Goal: Task Accomplishment & Management: Manage account settings

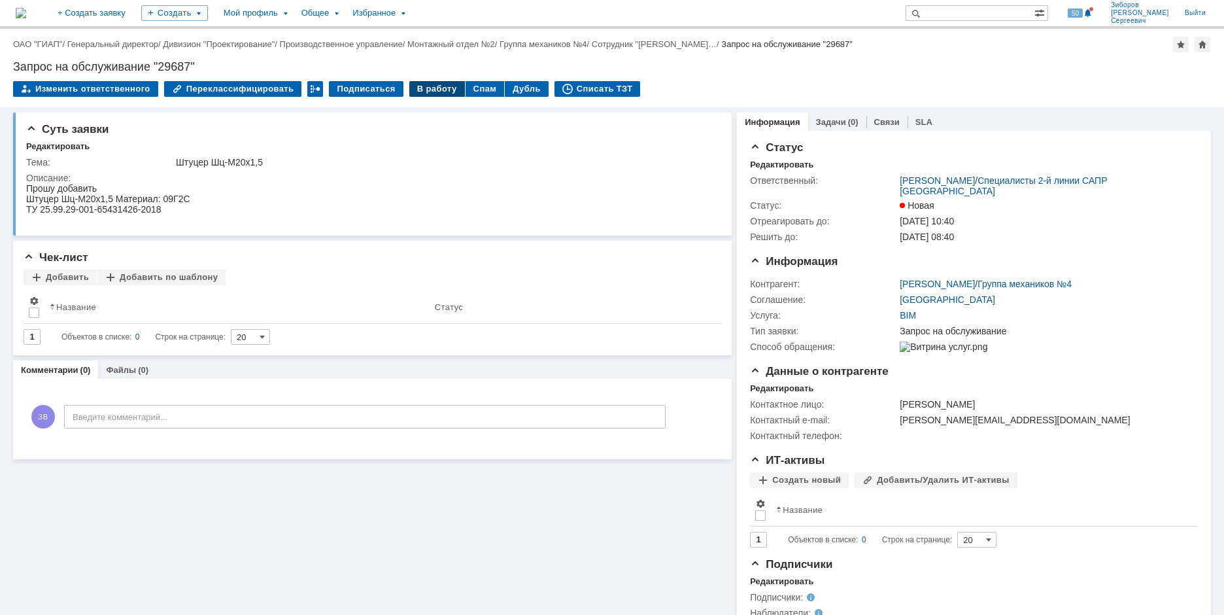
click at [422, 84] on div "В работу" at bounding box center [437, 89] width 56 height 16
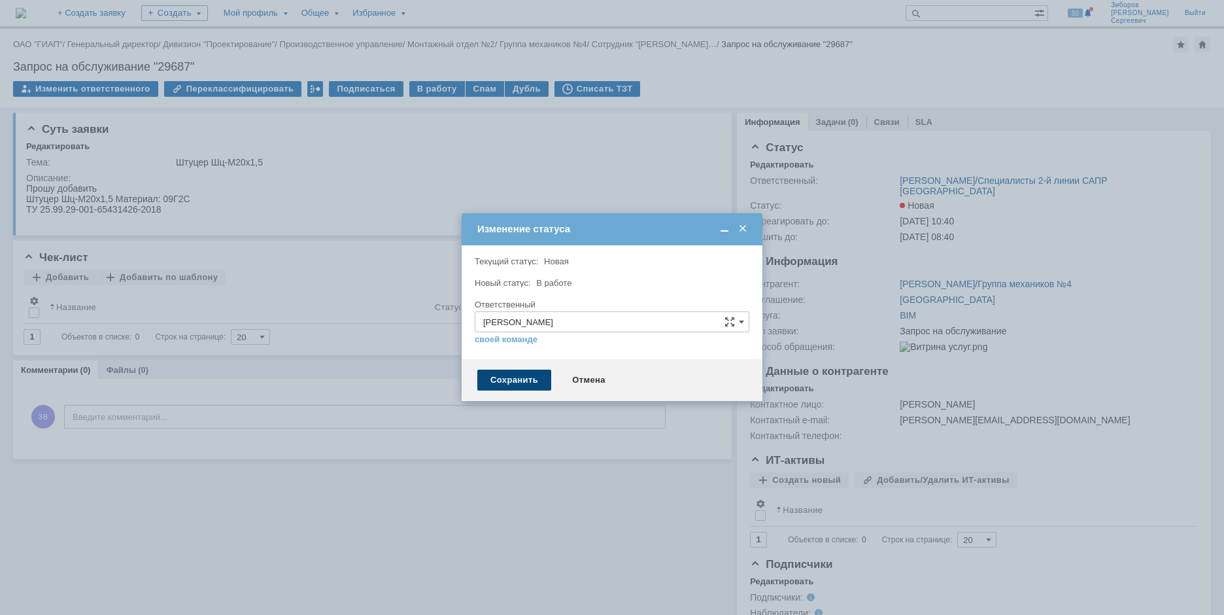
click at [507, 379] on div "Сохранить" at bounding box center [514, 379] width 74 height 21
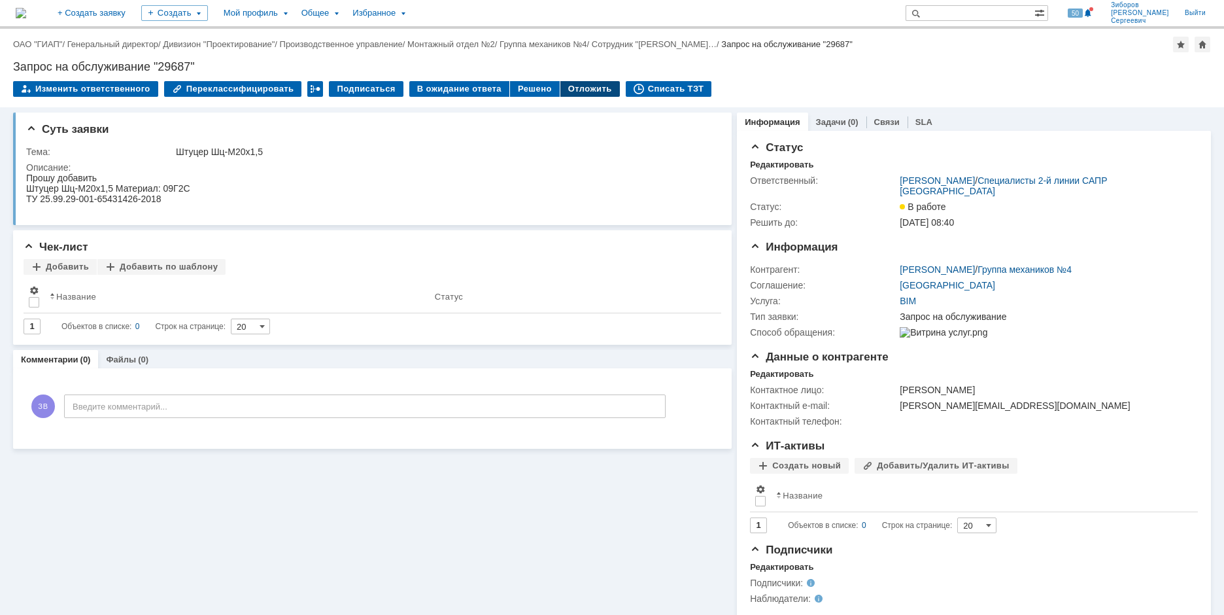
click at [564, 81] on div "Отложить" at bounding box center [589, 89] width 59 height 16
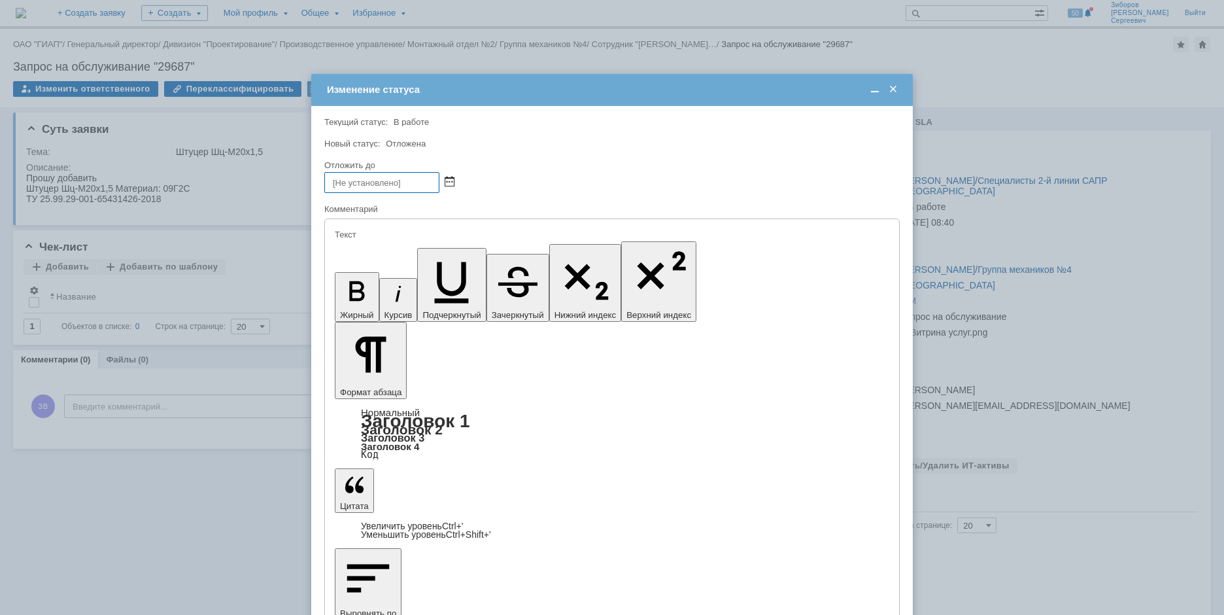
click at [447, 184] on span at bounding box center [450, 182] width 10 height 10
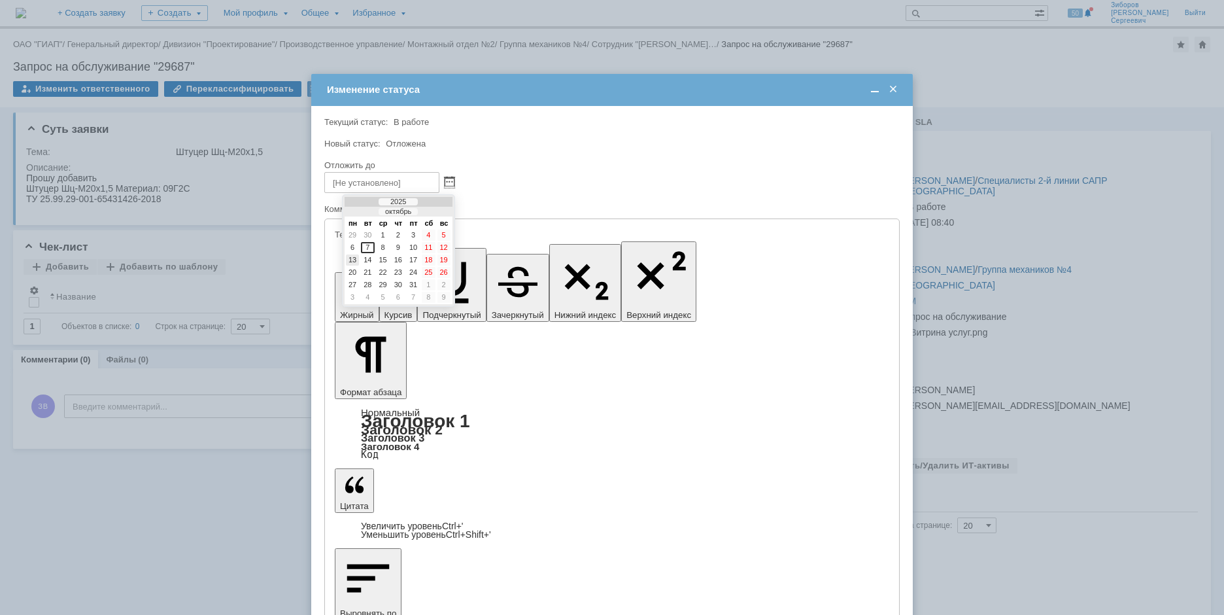
click at [358, 260] on div "13" at bounding box center [352, 259] width 13 height 11
type input "13.10.2025 09:01"
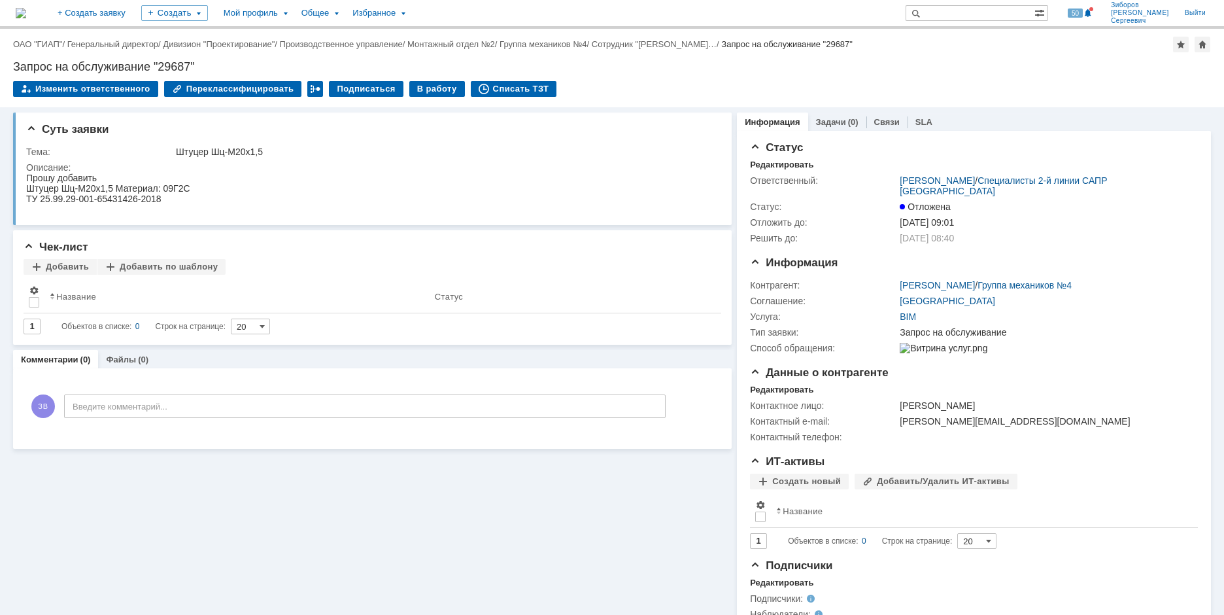
click at [26, 8] on img at bounding box center [21, 13] width 10 height 10
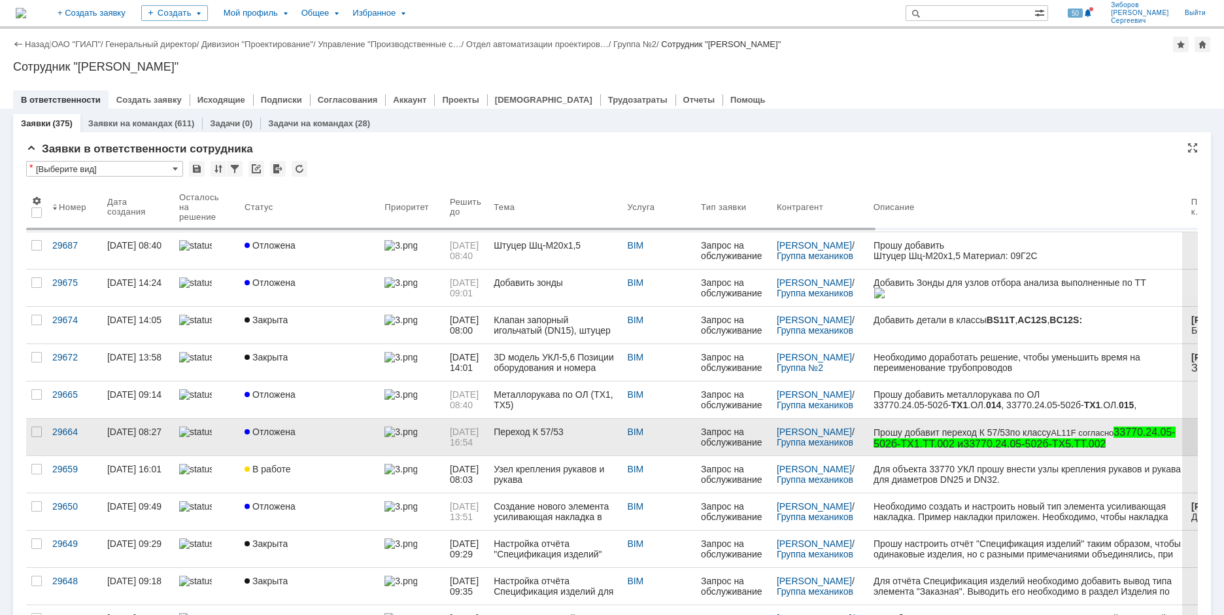
scroll to position [65, 0]
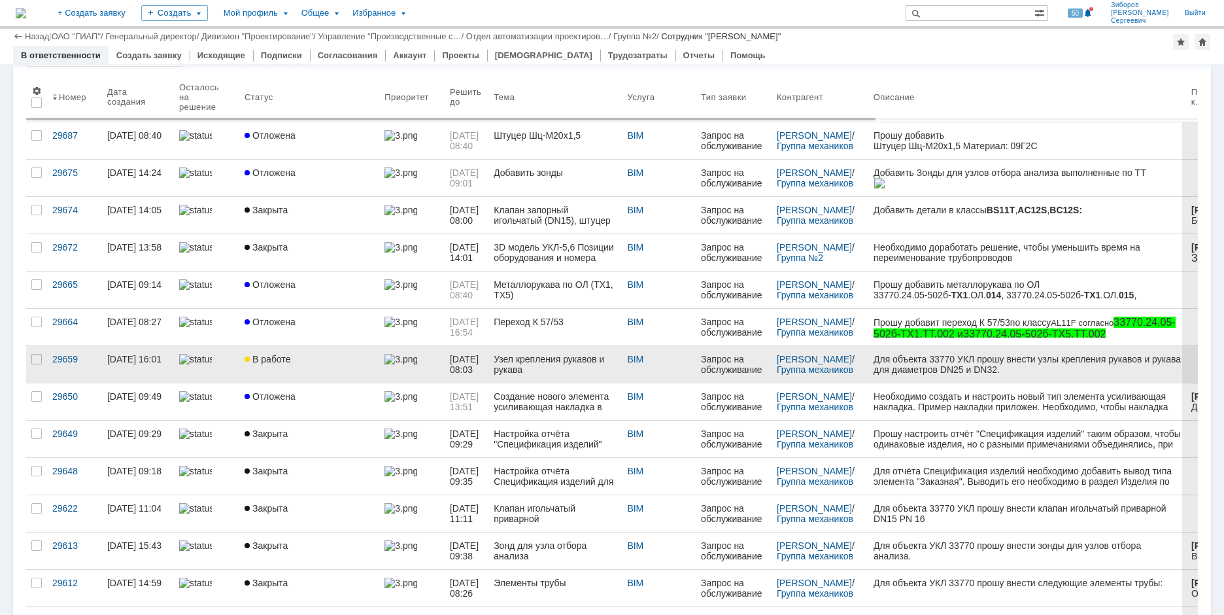
click at [299, 354] on div "В работе" at bounding box center [309, 359] width 129 height 10
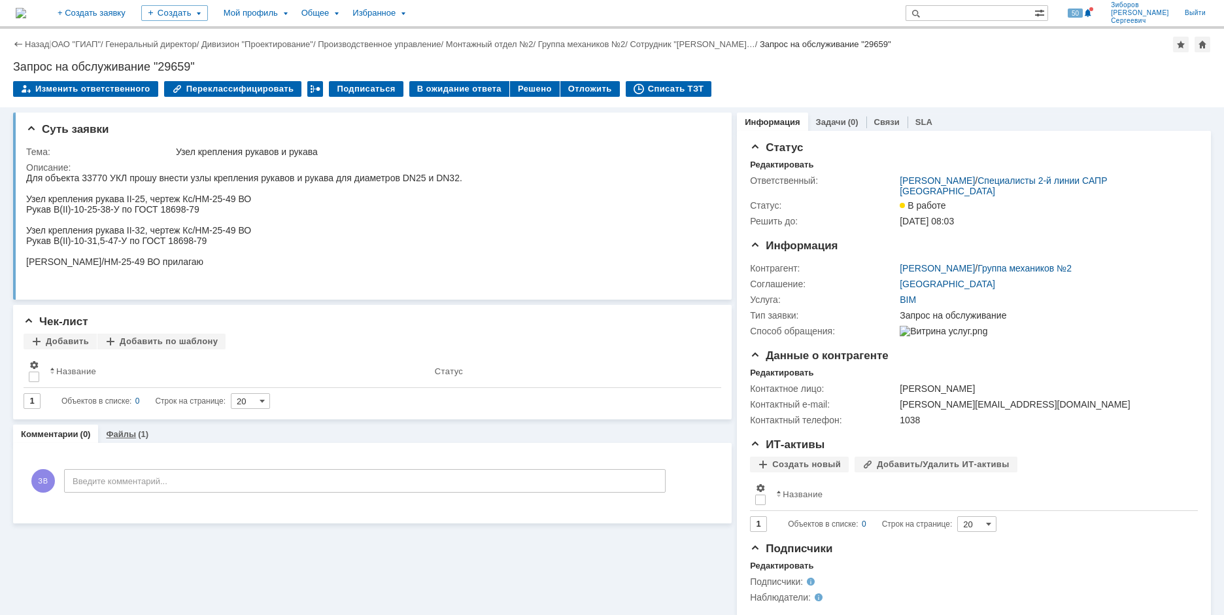
click at [125, 433] on link "Файлы" at bounding box center [121, 434] width 30 height 10
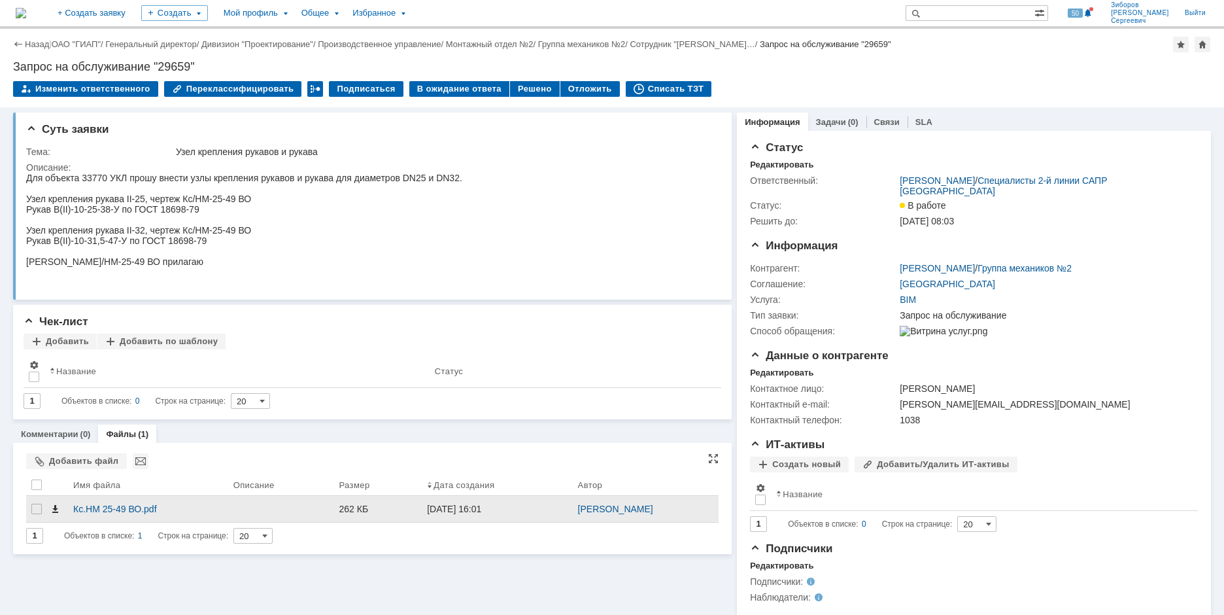
click at [57, 511] on span at bounding box center [55, 508] width 10 height 10
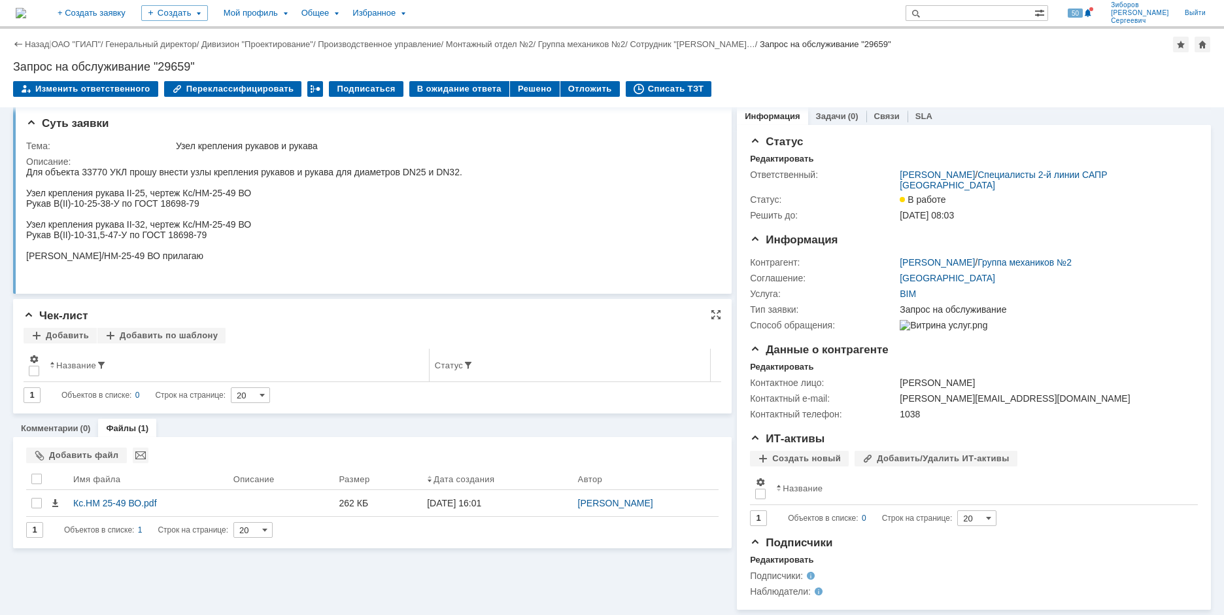
scroll to position [15, 0]
click at [26, 10] on img at bounding box center [21, 13] width 10 height 10
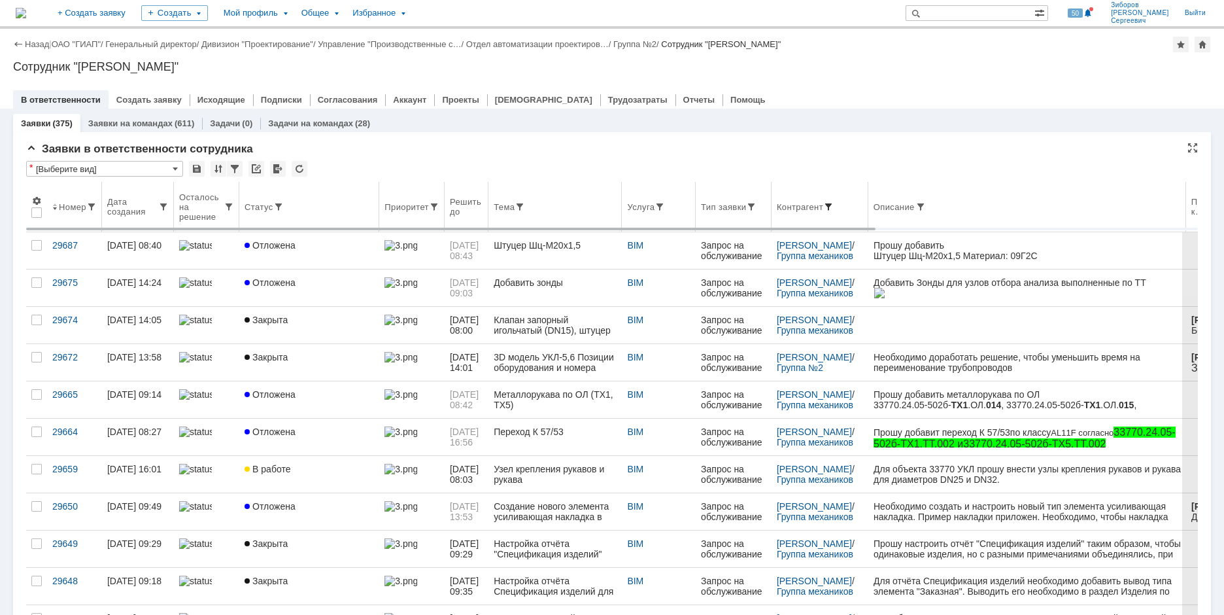
click at [834, 205] on span at bounding box center [828, 206] width 10 height 10
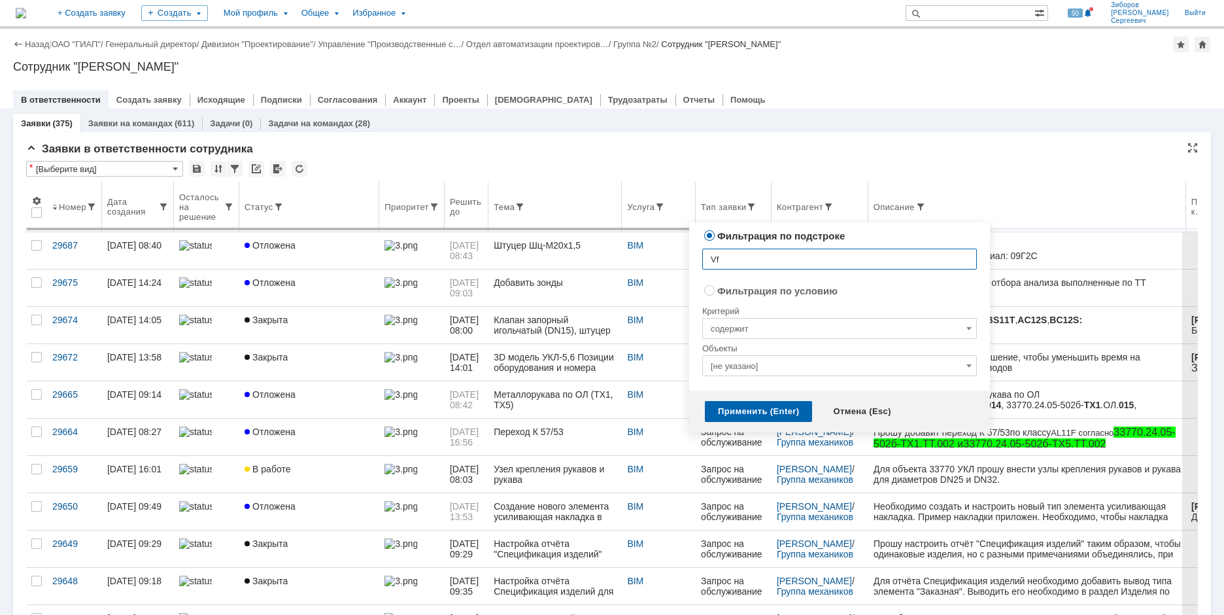
type input "V"
type input "Масленников"
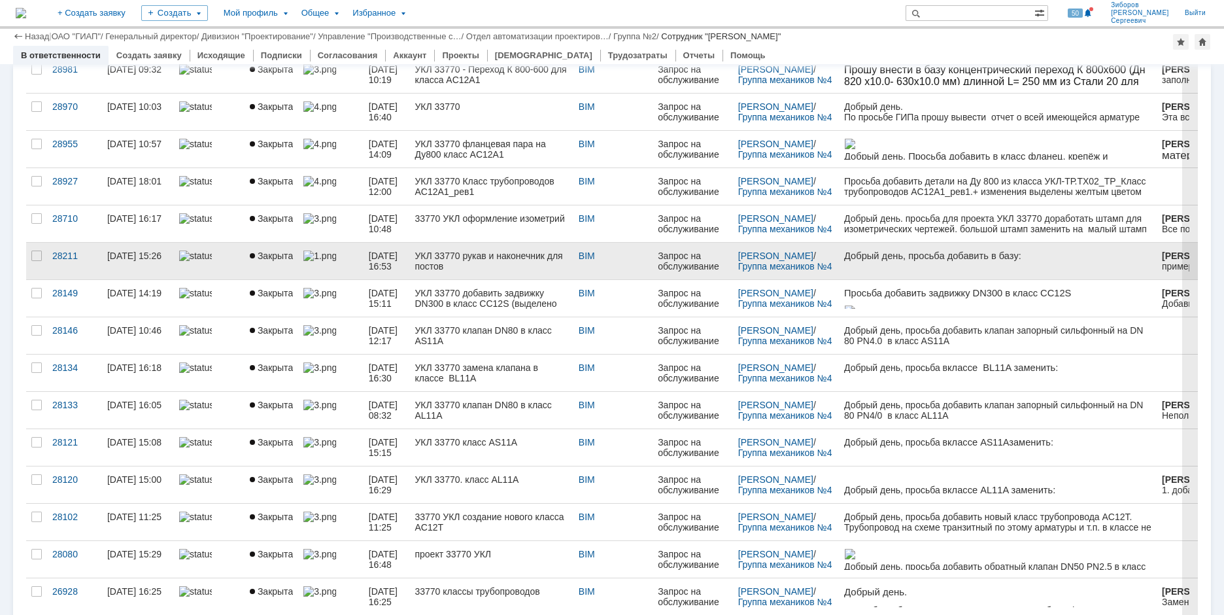
click at [484, 264] on div "УКЛ 33770 рукав и наконечник для постов" at bounding box center [490, 260] width 153 height 21
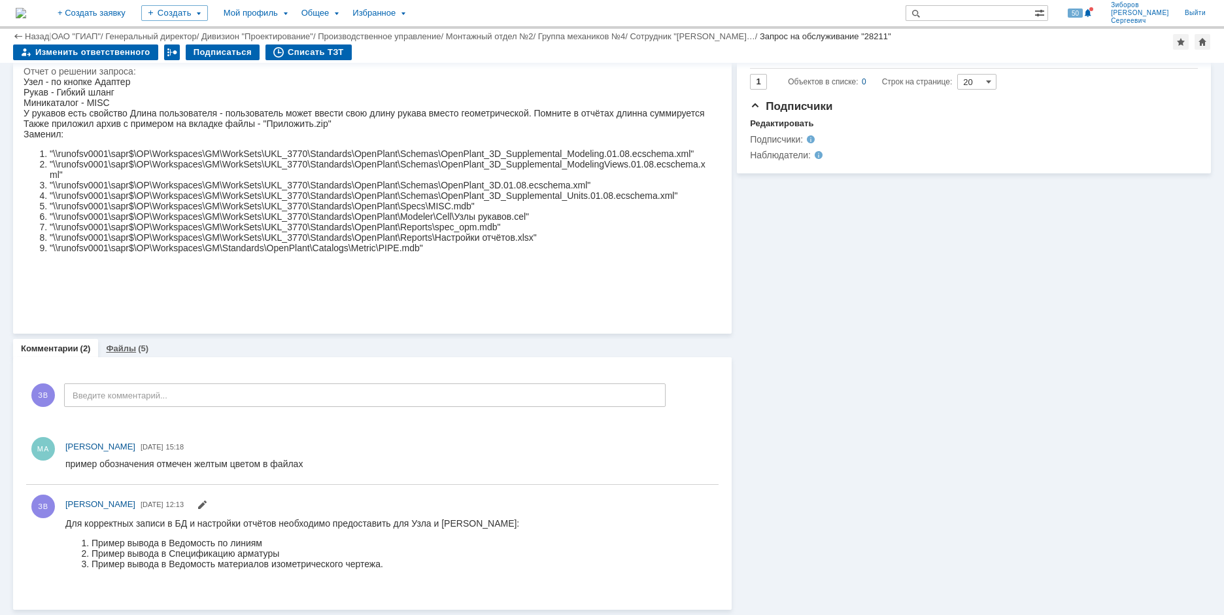
click at [140, 345] on div "(5)" at bounding box center [143, 348] width 10 height 10
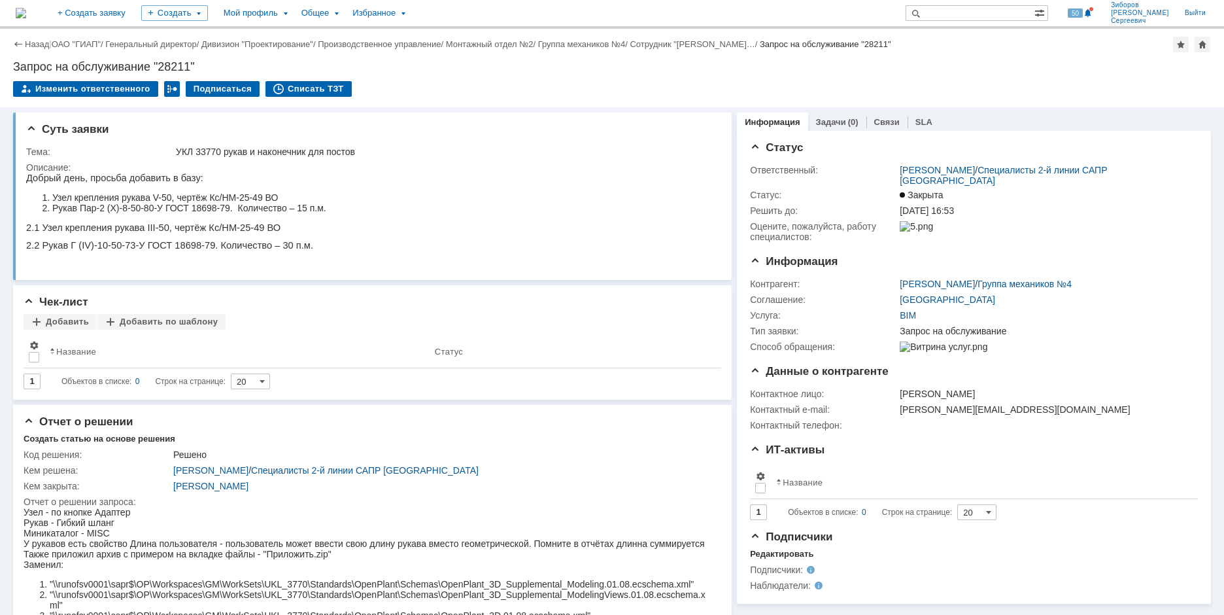
click at [26, 10] on img at bounding box center [21, 13] width 10 height 10
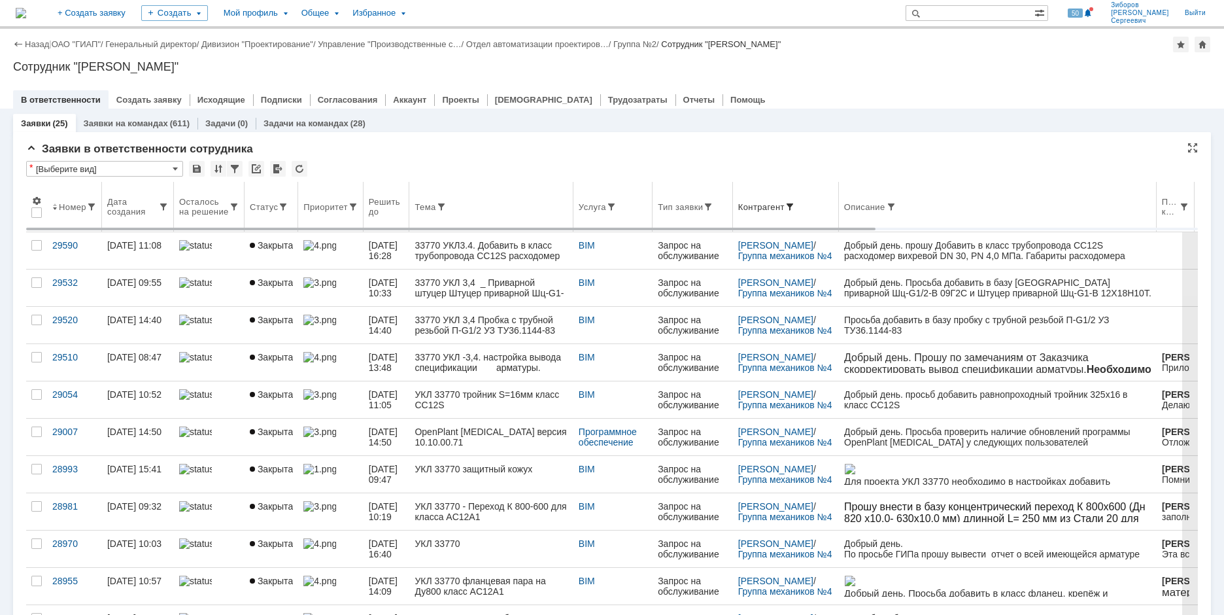
click at [793, 188] on th "Контрагент" at bounding box center [786, 207] width 106 height 50
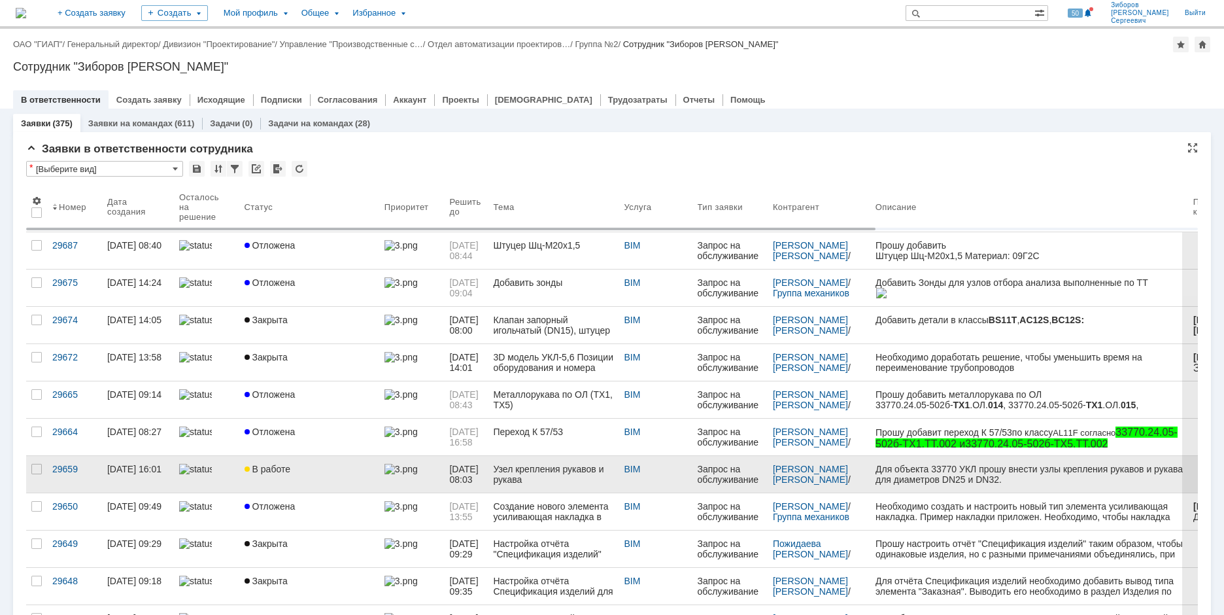
click at [278, 467] on span "В работе" at bounding box center [268, 469] width 46 height 10
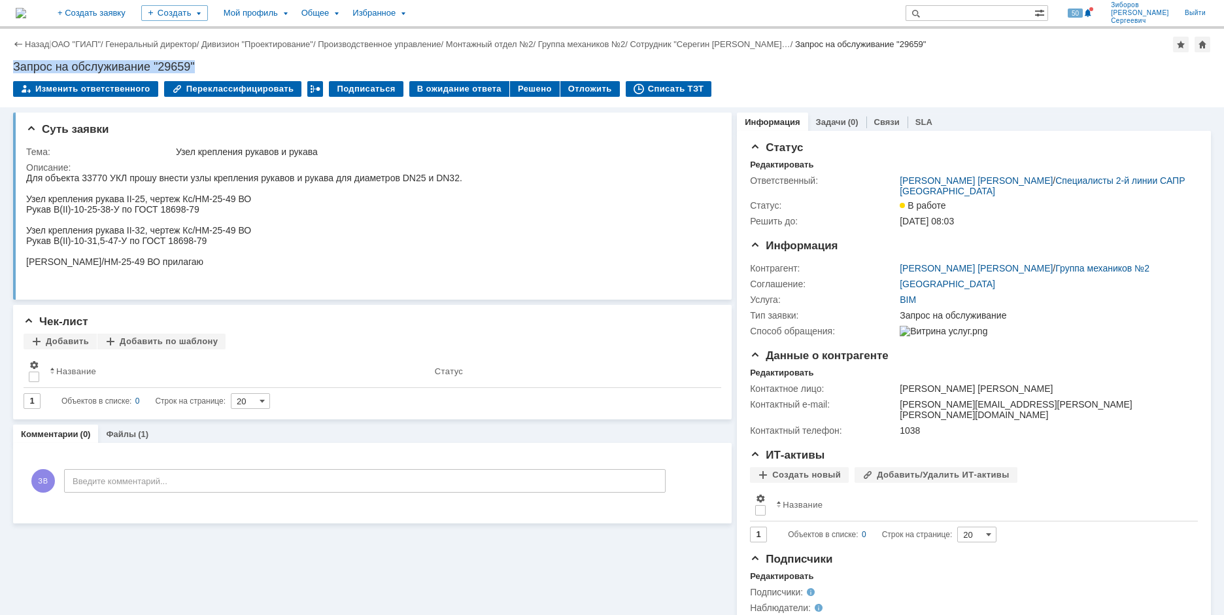
drag, startPoint x: 16, startPoint y: 64, endPoint x: 226, endPoint y: 58, distance: 209.9
click at [226, 58] on div "Назад | ОАО "ГИАП" / Генеральный директор / Дивизион "Проектирование" / Произво…" at bounding box center [612, 68] width 1224 height 78
copy div "Запрос на обслуживание "29659""
drag, startPoint x: 29, startPoint y: 152, endPoint x: 87, endPoint y: 154, distance: 58.2
click at [101, 168] on tbody "Тема: Узел крепления рукавов и рукава Описание:" at bounding box center [370, 216] width 688 height 145
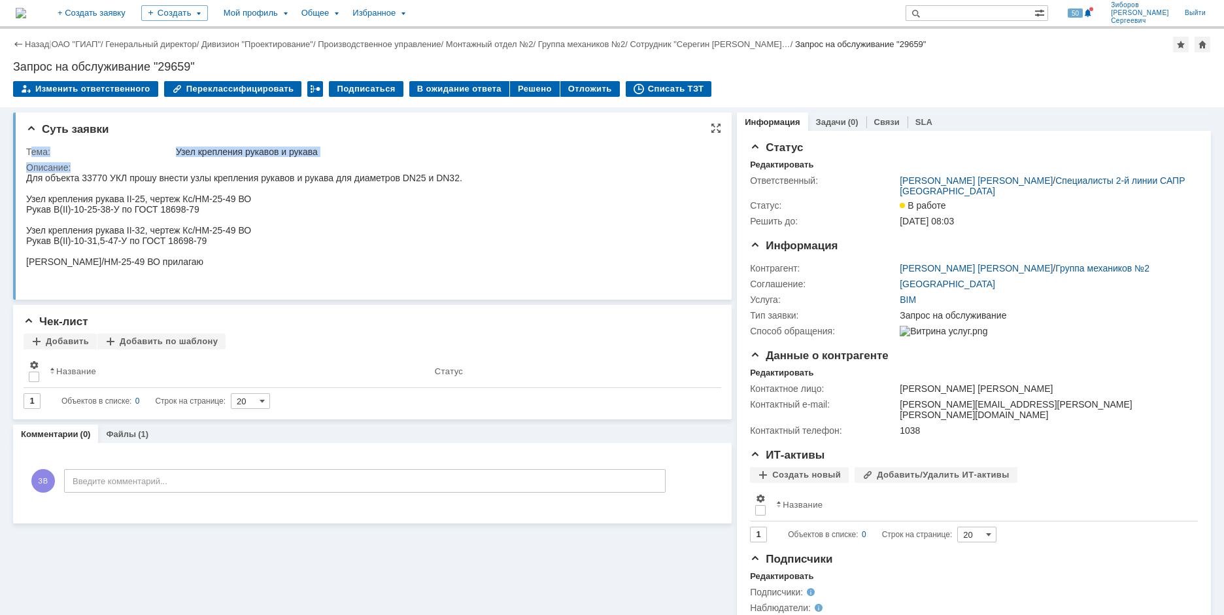
click at [86, 154] on div "Тема:" at bounding box center [99, 151] width 147 height 10
drag, startPoint x: 27, startPoint y: 148, endPoint x: 83, endPoint y: 167, distance: 58.7
click at [83, 167] on tbody "Тема: Узел крепления рукавов и рукава Описание:" at bounding box center [370, 216] width 688 height 145
copy tbody "Тема: Узел крепления рукавов и рукава Описание:"
click at [333, 225] on div at bounding box center [244, 219] width 436 height 10
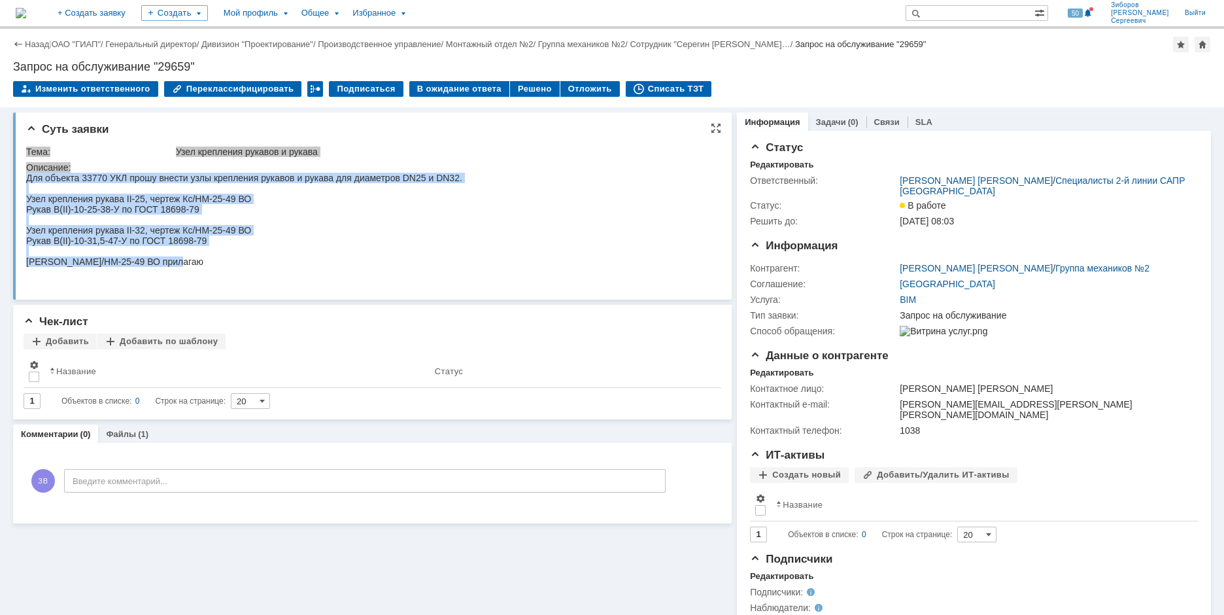
drag, startPoint x: 28, startPoint y: 182, endPoint x: 180, endPoint y: 275, distance: 178.7
click at [180, 267] on body "Для объекта 33770 УКЛ прошу внести узлы крепления рукавов и рукава для диаметро…" at bounding box center [244, 220] width 436 height 94
copy body "Для объекта 33770 УКЛ прошу внести узлы крепления рукавов и рукава для диаметро…"
